Goal: Information Seeking & Learning: Learn about a topic

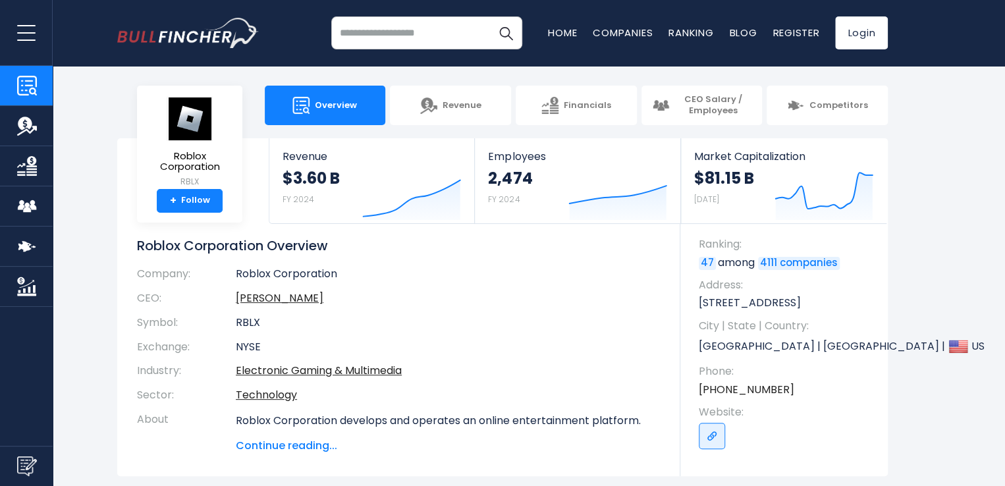
click at [19, 116] on img "Company Revenue" at bounding box center [27, 126] width 20 height 20
click at [38, 36] on button "open menu" at bounding box center [26, 32] width 53 height 65
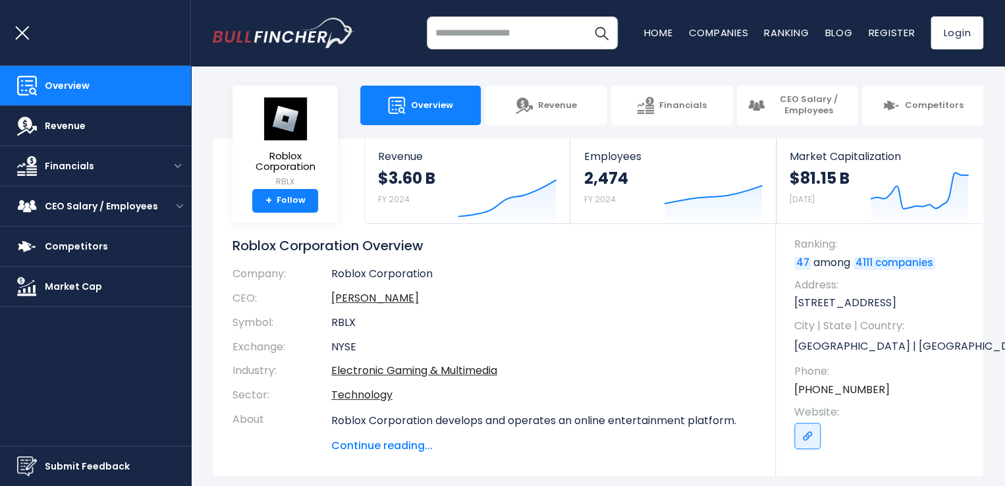
click at [18, 28] on button "open menu" at bounding box center [26, 32] width 53 height 65
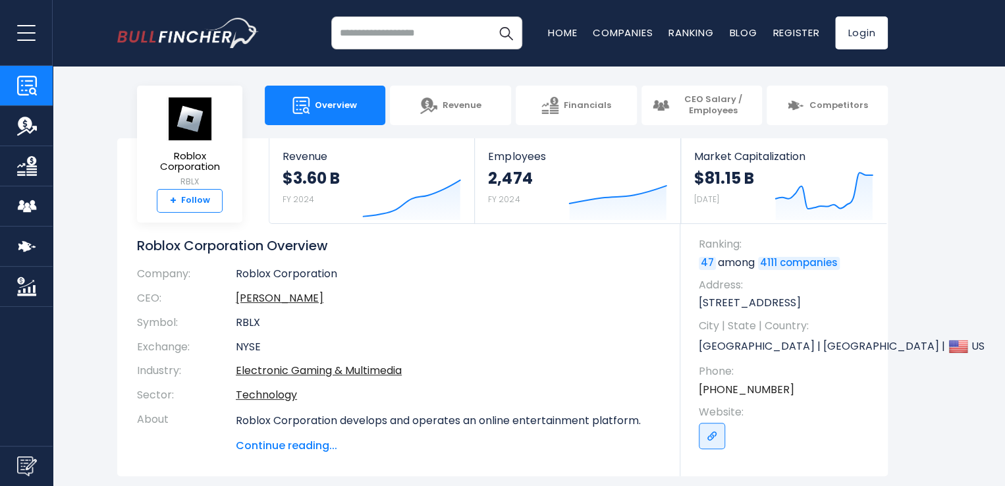
click at [206, 192] on link "+ Follow" at bounding box center [190, 201] width 66 height 24
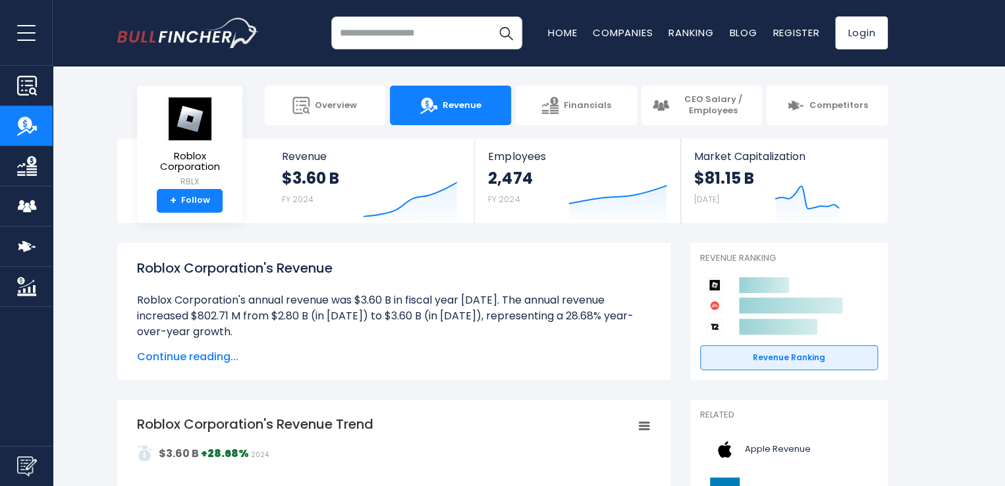
click at [559, 24] on nav "Home Companies Ranking Blog Register Login" at bounding box center [718, 32] width 340 height 33
click at [557, 29] on link "Home" at bounding box center [562, 33] width 29 height 14
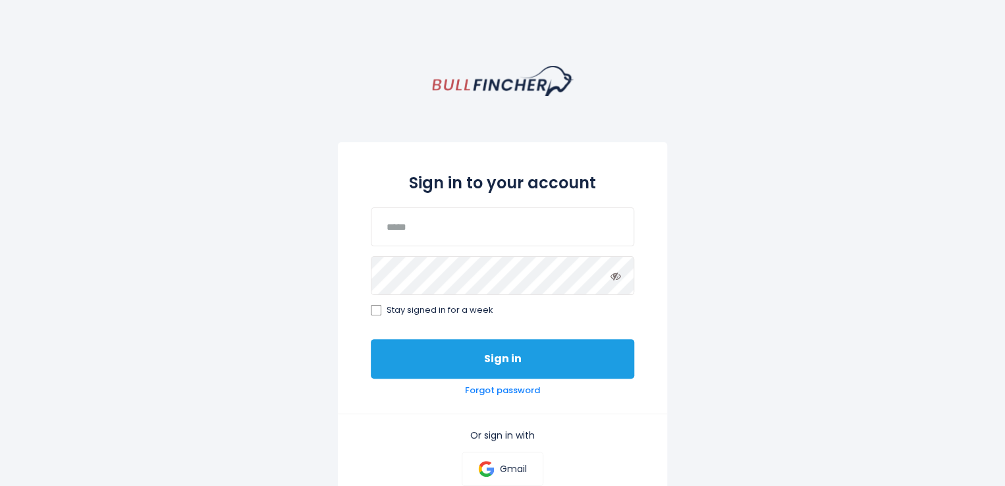
click at [506, 367] on button "Sign in" at bounding box center [503, 359] width 264 height 40
